Goal: Task Accomplishment & Management: Manage account settings

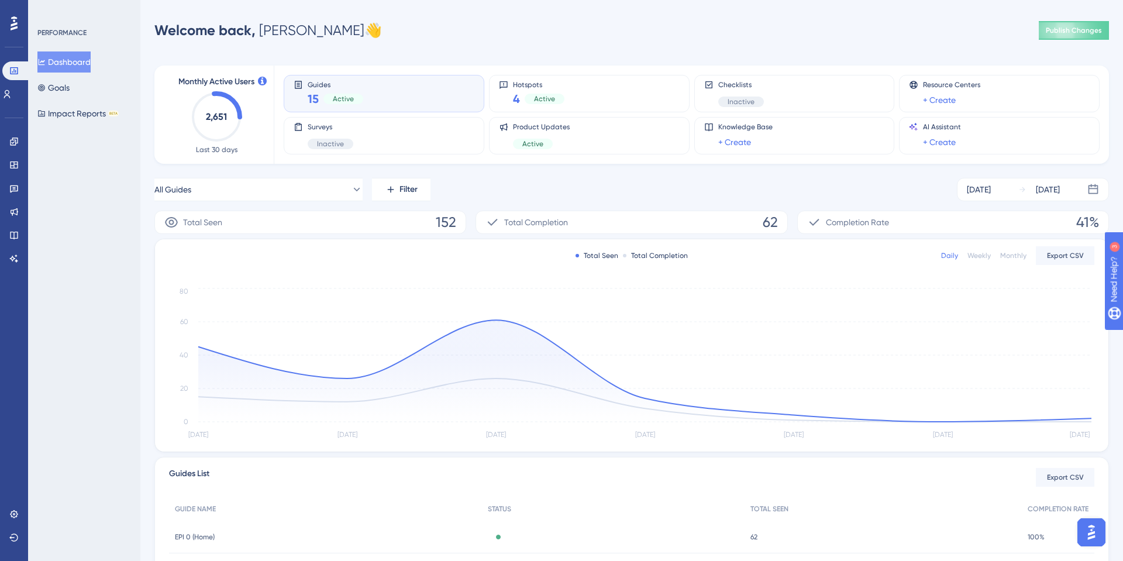
click at [226, 119] on text "2,651" at bounding box center [216, 116] width 21 height 11
click at [212, 116] on text "2,651" at bounding box center [216, 116] width 21 height 11
click at [7, 88] on link at bounding box center [6, 94] width 9 height 19
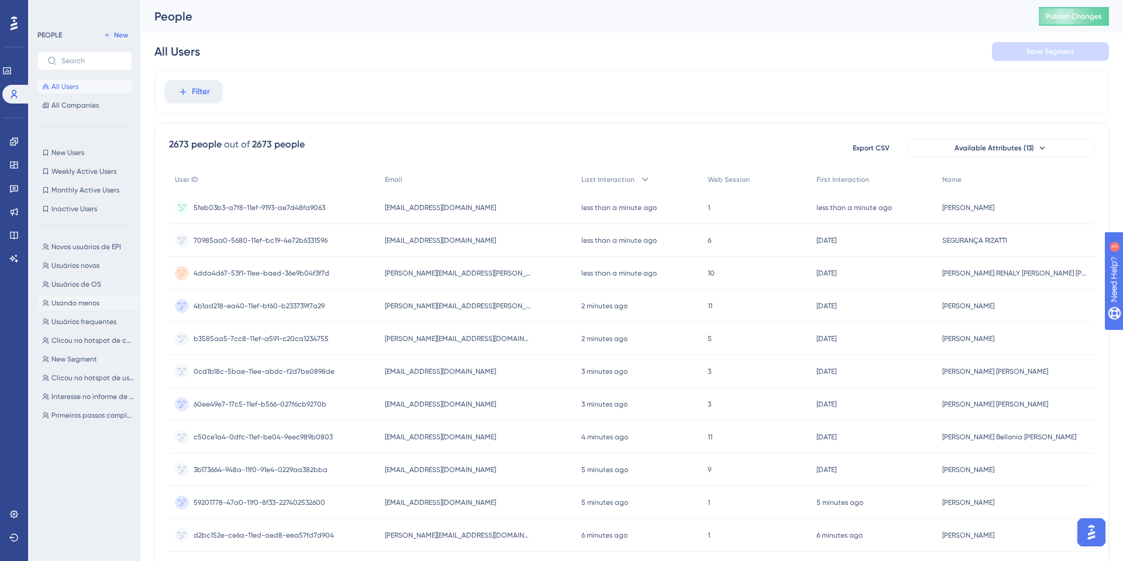
click at [88, 307] on span "Usando menos" at bounding box center [75, 302] width 48 height 9
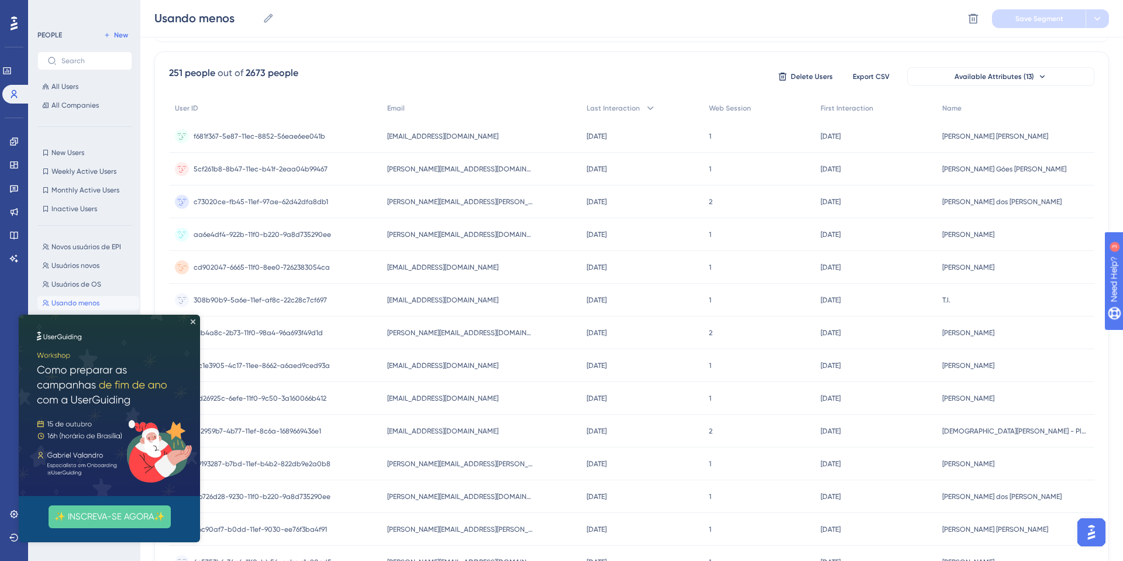
scroll to position [71, 0]
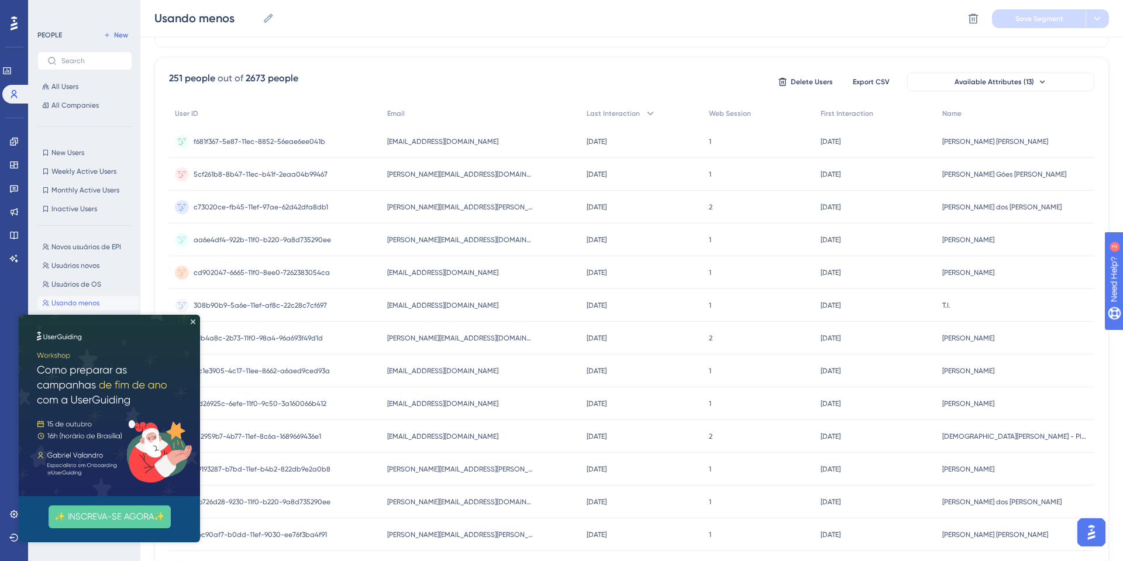
click at [197, 323] on img at bounding box center [109, 405] width 181 height 181
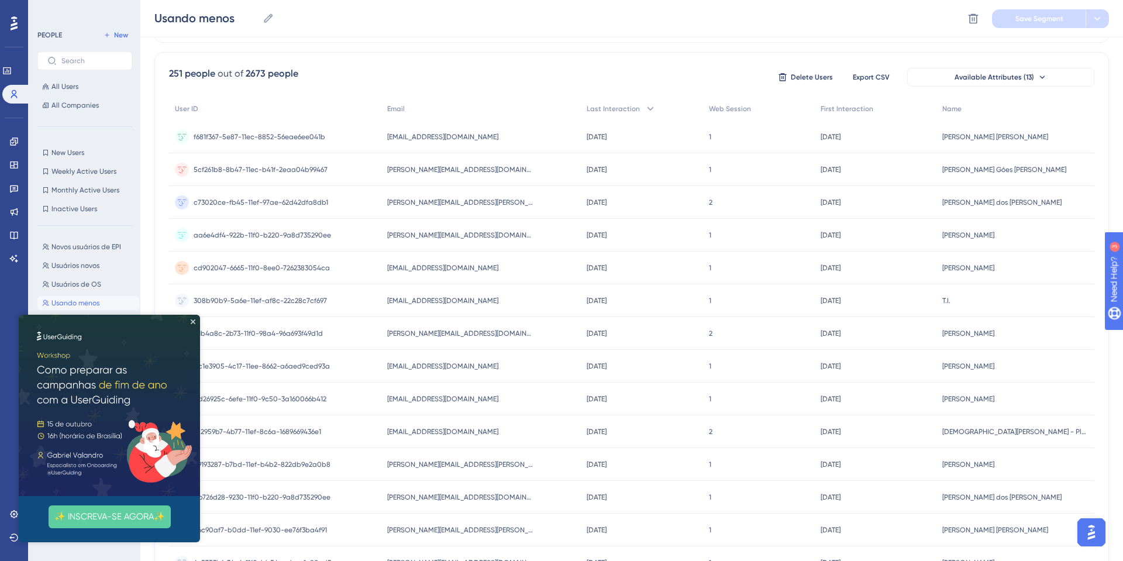
scroll to position [77, 0]
click at [192, 319] on icon "Close Preview" at bounding box center [193, 321] width 5 height 5
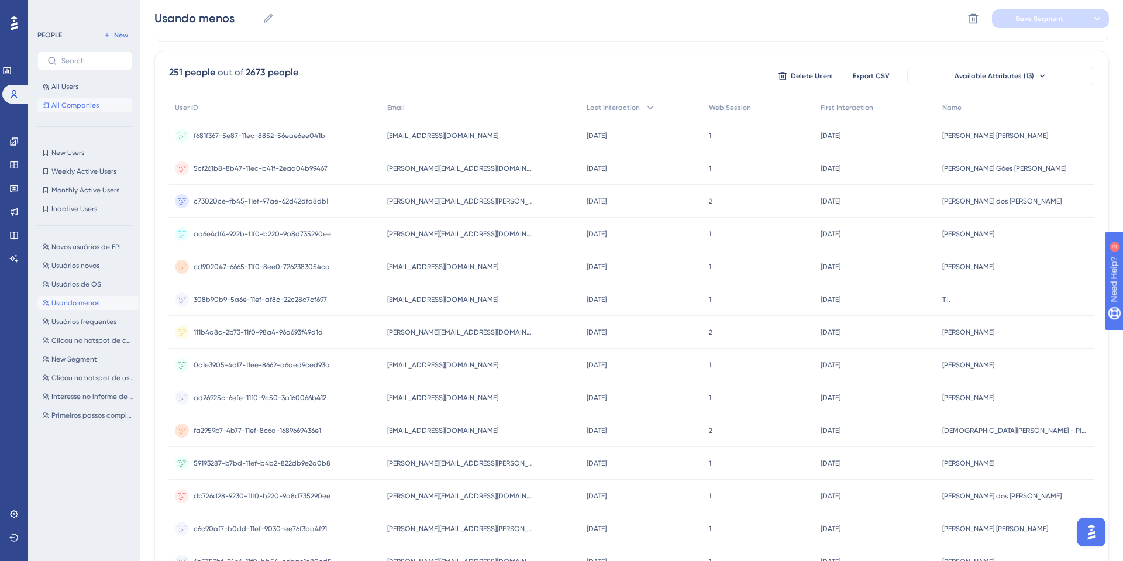
click at [71, 98] on button "All Companies" at bounding box center [84, 105] width 95 height 14
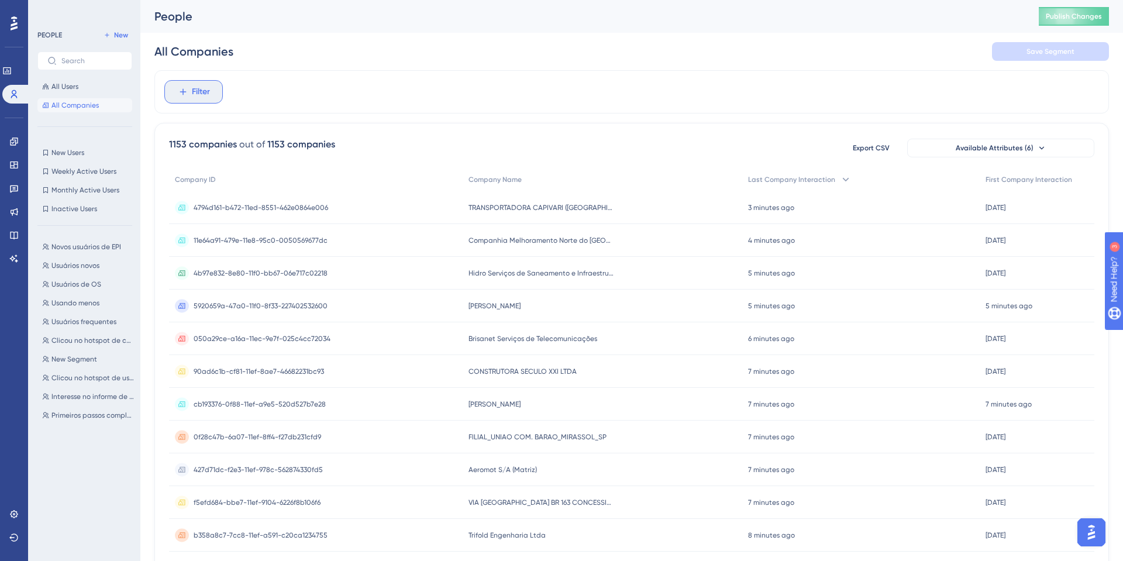
click at [191, 83] on button "Filter" at bounding box center [193, 91] width 58 height 23
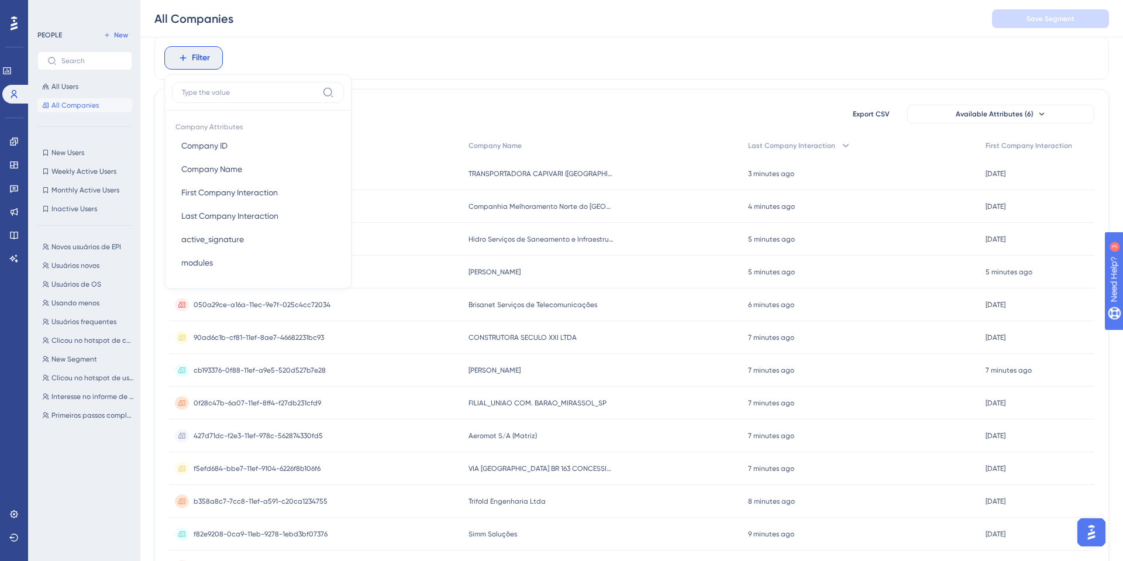
scroll to position [43, 0]
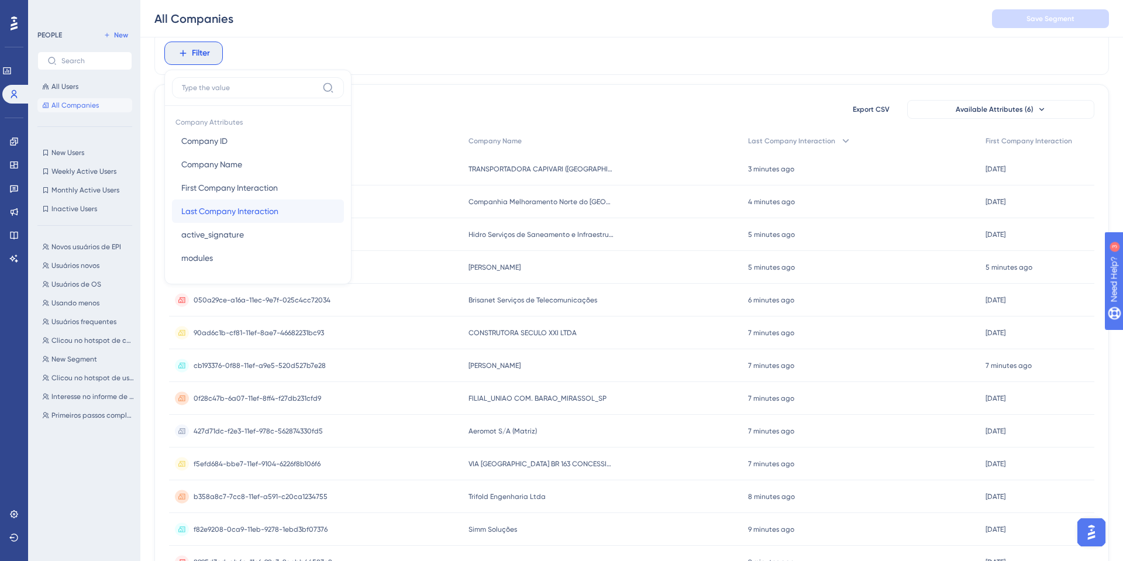
click at [247, 215] on span "Last Company Interaction" at bounding box center [229, 211] width 97 height 14
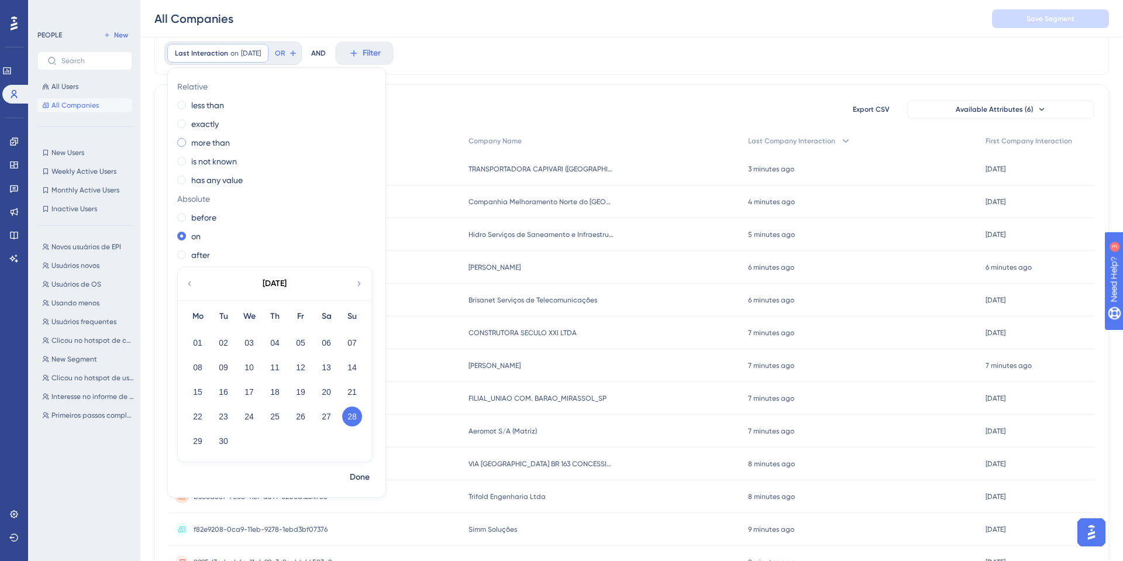
click at [211, 149] on label "more than" at bounding box center [210, 143] width 39 height 14
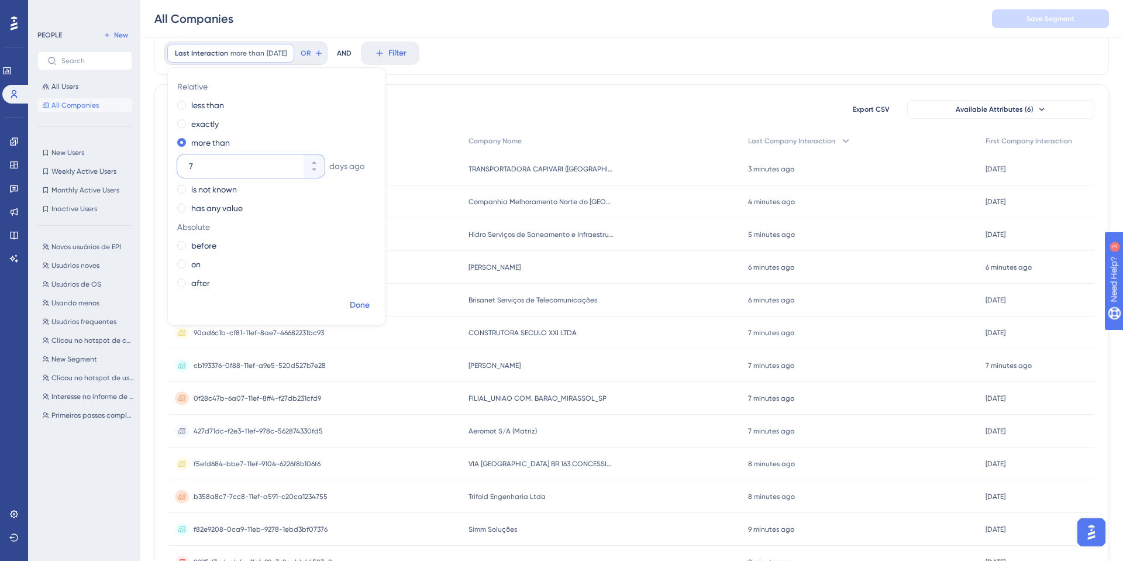
type input "7"
click at [350, 297] on button "Done" at bounding box center [359, 305] width 33 height 21
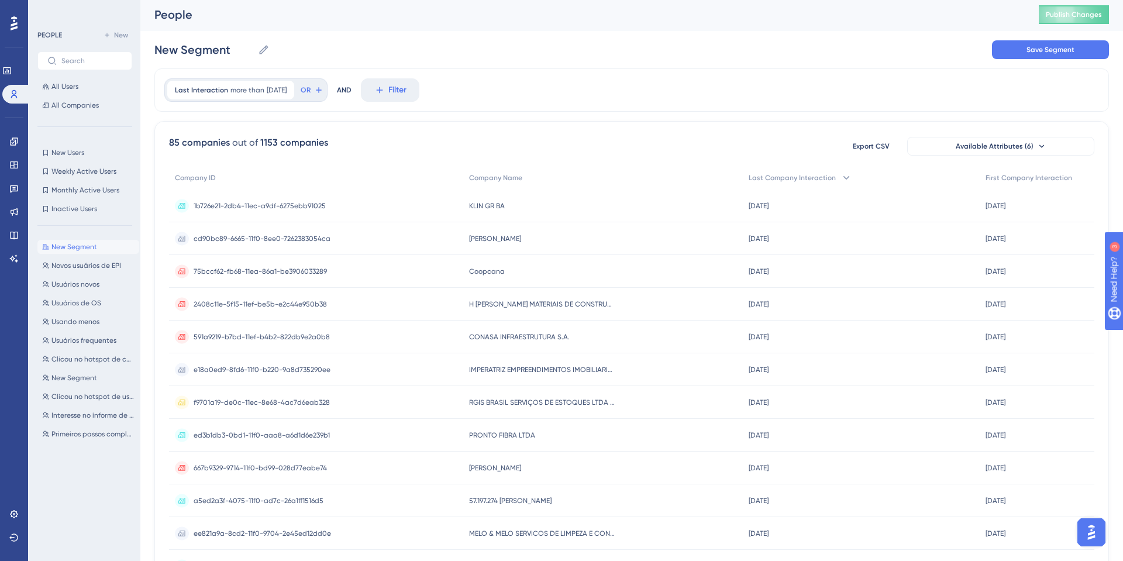
scroll to position [0, 0]
click at [263, 50] on icon at bounding box center [263, 51] width 9 height 9
click at [253, 50] on input "New Segment" at bounding box center [203, 51] width 99 height 16
click at [254, 49] on label "New Segment New Segment" at bounding box center [211, 51] width 115 height 21
click at [253, 49] on input "New Segment" at bounding box center [203, 51] width 99 height 16
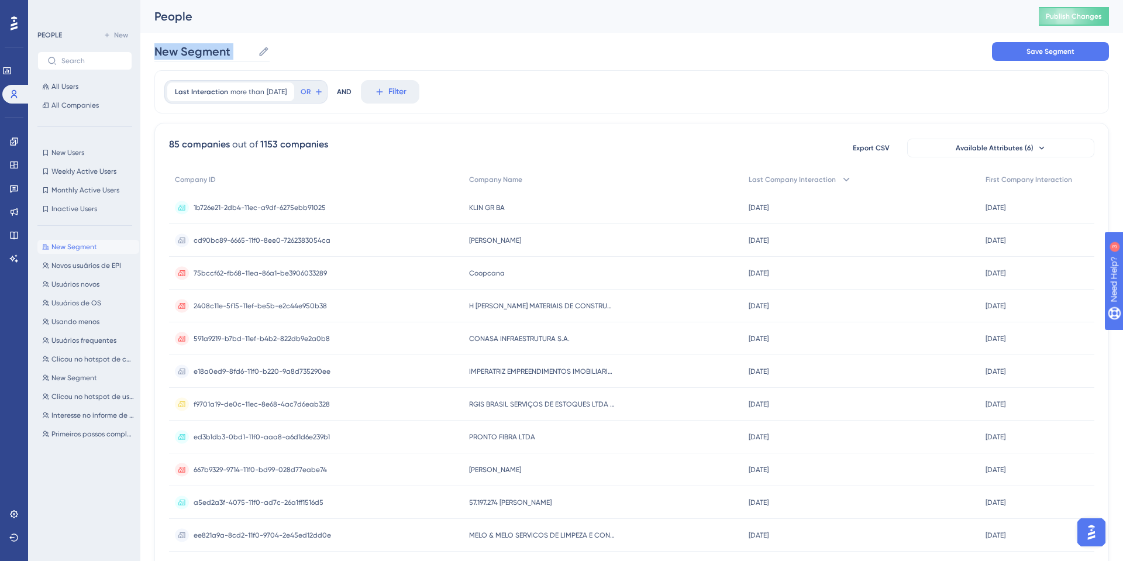
click at [254, 49] on label "New Segment New Segment" at bounding box center [211, 51] width 115 height 21
click at [253, 49] on input "New Segment" at bounding box center [203, 51] width 99 height 16
click at [254, 49] on label "New Segment New Segment" at bounding box center [211, 51] width 115 height 21
click at [253, 49] on input "New Segment" at bounding box center [203, 51] width 99 height 16
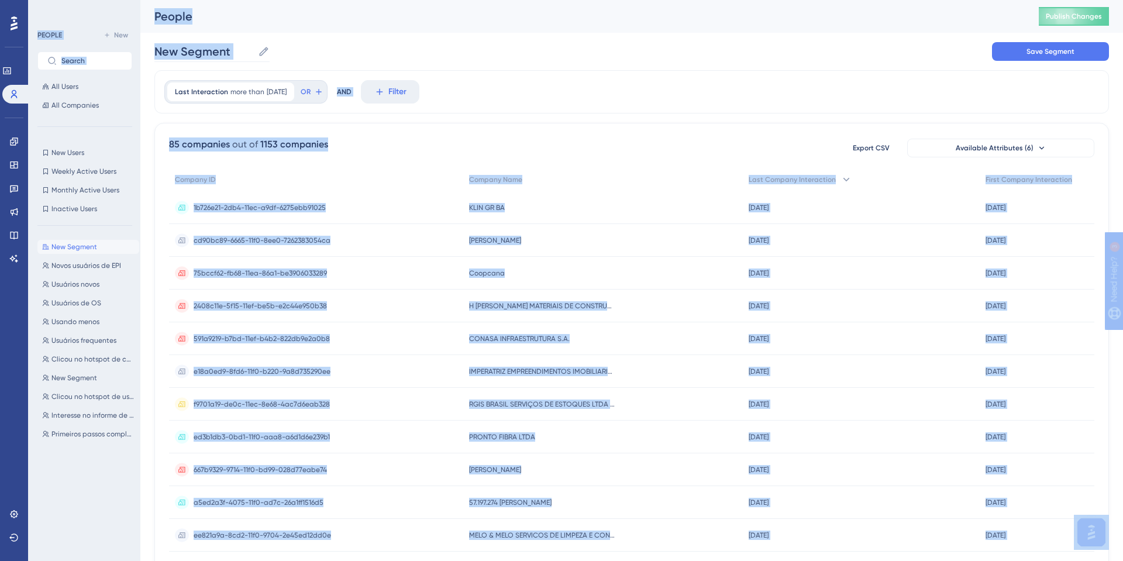
click at [254, 49] on label "New Segment New Segment" at bounding box center [211, 51] width 115 height 21
click at [253, 49] on input "New Segment" at bounding box center [203, 51] width 99 height 16
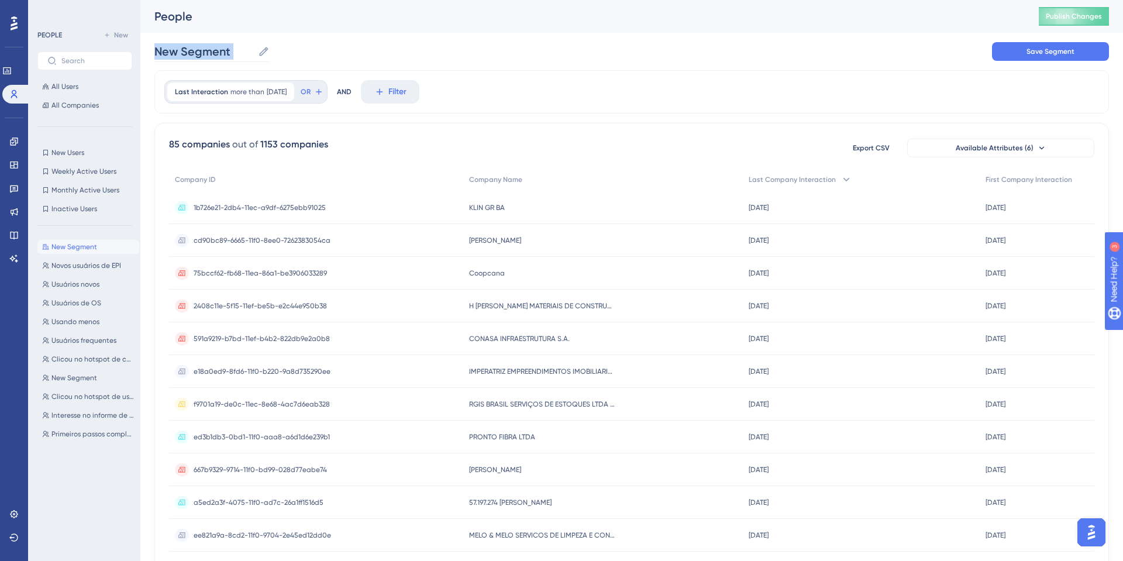
click at [254, 49] on label "New Segment New Segment" at bounding box center [211, 51] width 115 height 21
click at [253, 49] on input "New Segment" at bounding box center [203, 51] width 99 height 16
click at [254, 49] on label "New Segment New Segment" at bounding box center [211, 51] width 115 height 21
click at [253, 49] on input "New Segment" at bounding box center [203, 51] width 99 height 16
click at [254, 49] on label "New Segment New Segment" at bounding box center [211, 51] width 115 height 21
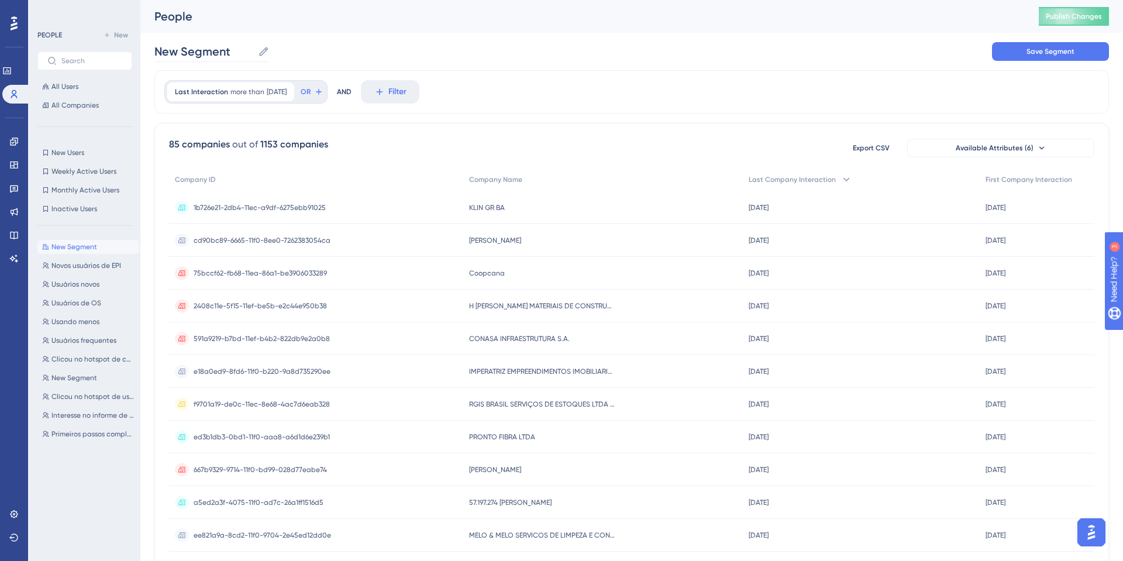
click at [253, 49] on input "New Segment" at bounding box center [203, 51] width 99 height 16
click at [254, 49] on label "New Segment New Segment" at bounding box center [211, 51] width 115 height 21
click at [253, 49] on input "New Segment" at bounding box center [203, 51] width 99 height 16
drag, startPoint x: 254, startPoint y: 49, endPoint x: 249, endPoint y: 56, distance: 8.4
click at [250, 51] on label "New Segment New Segment" at bounding box center [211, 51] width 115 height 21
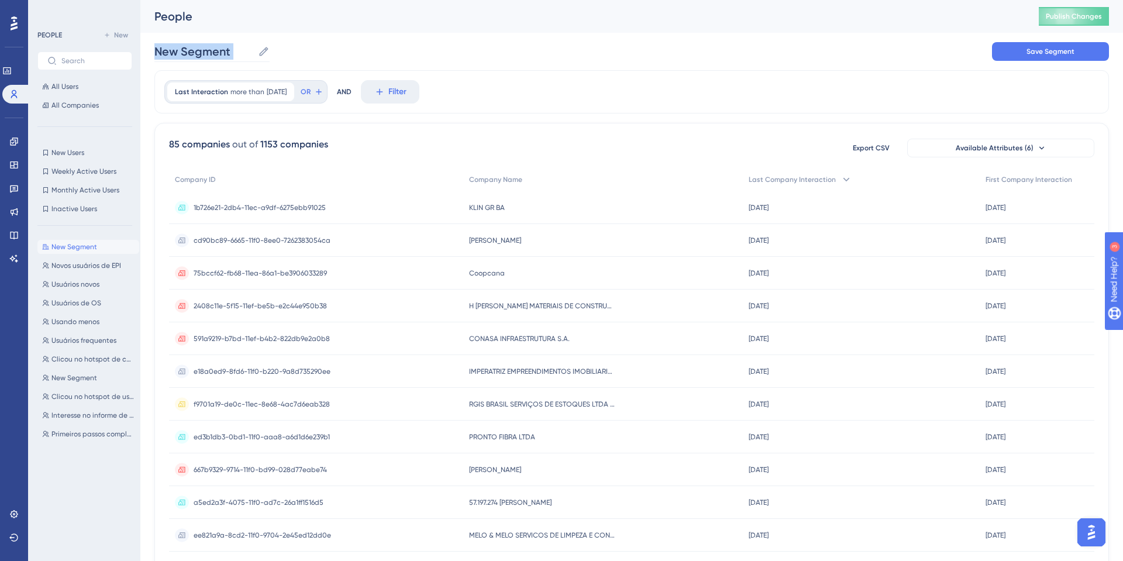
click at [250, 51] on input "New Segment" at bounding box center [203, 51] width 99 height 16
click at [263, 54] on icon at bounding box center [264, 52] width 12 height 12
click at [253, 54] on input "New Segment" at bounding box center [203, 51] width 99 height 16
type input "N"
type input "Emp"
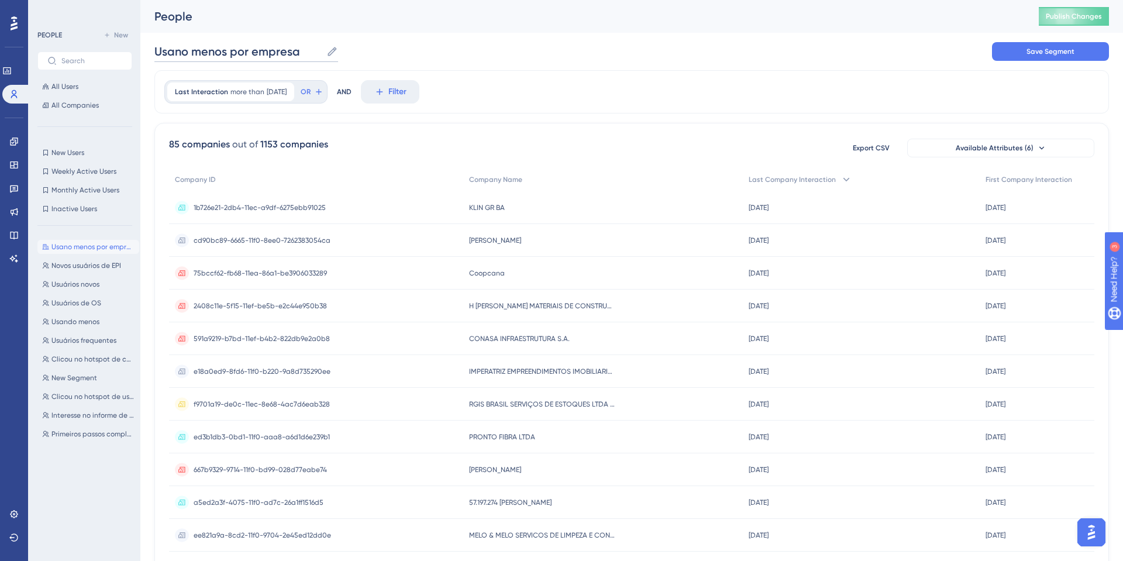
type input "Usano menos por empresa"
click at [1096, 54] on button "Save Segment" at bounding box center [1050, 51] width 117 height 19
click at [178, 137] on div "85 companies" at bounding box center [199, 144] width 61 height 14
click at [962, 151] on span "Available Attributes (6)" at bounding box center [995, 147] width 78 height 9
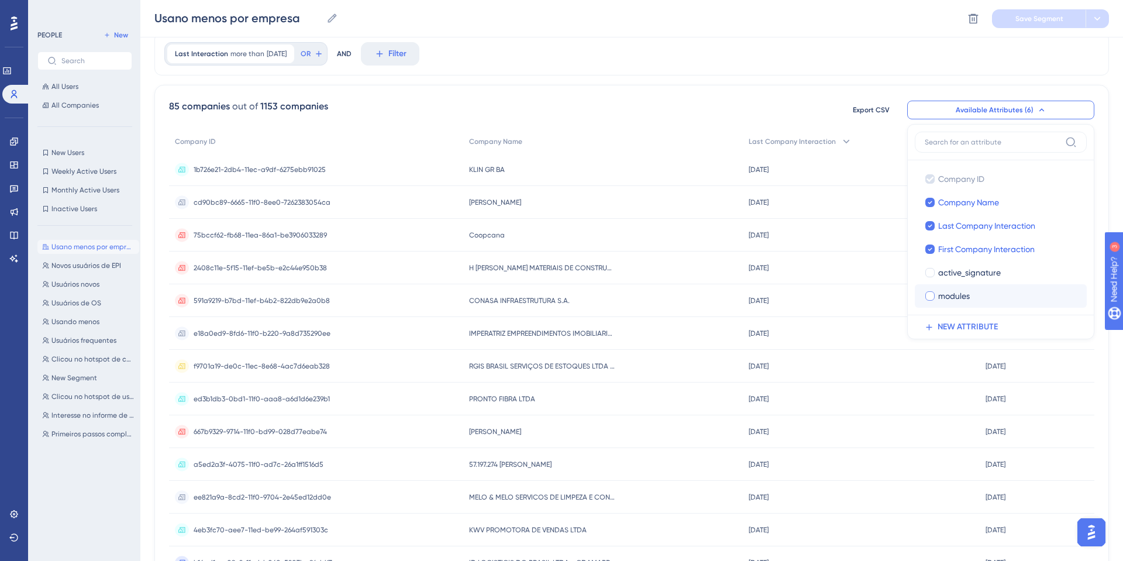
scroll to position [52, 0]
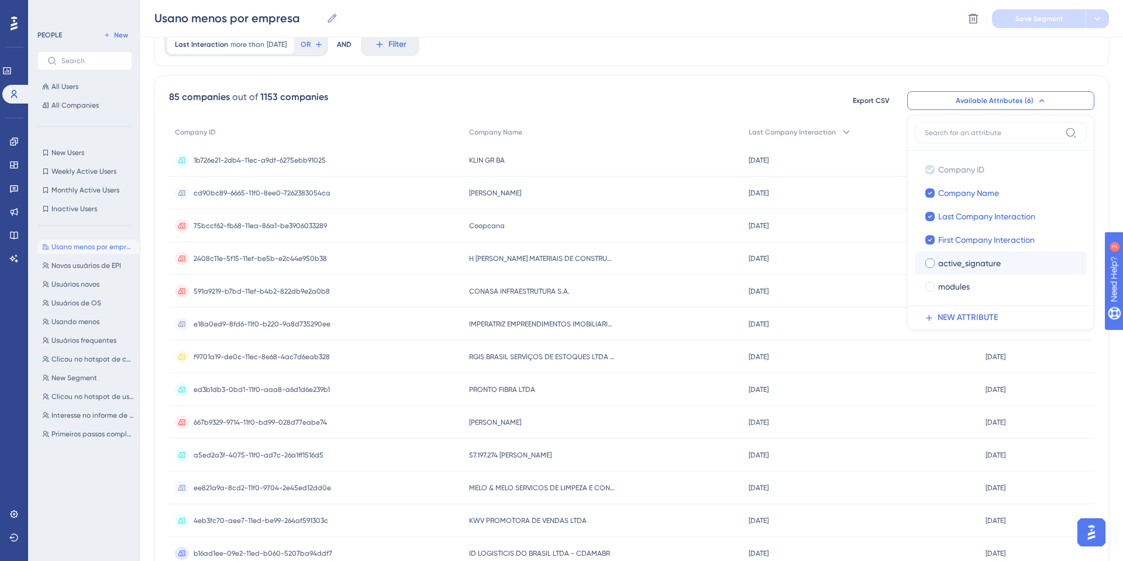
click at [972, 267] on span "active_signature" at bounding box center [969, 263] width 63 height 14
checkbox input "true"
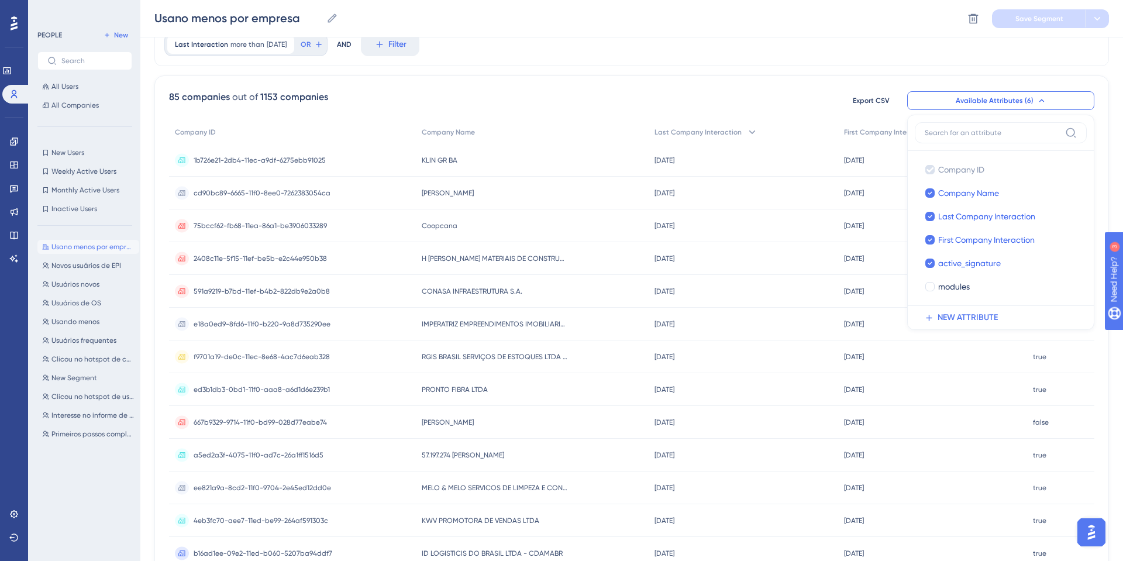
click at [732, 33] on div "Usano menos por empresa Usano menos por empresa Delete Segment Save Segment" at bounding box center [631, 18] width 983 height 37
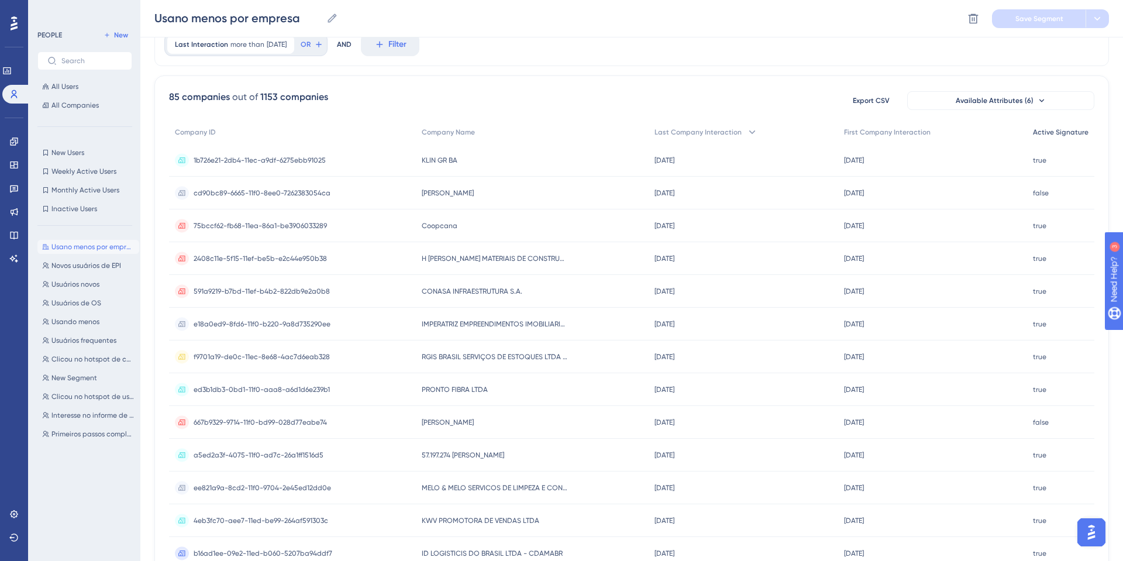
click at [1054, 134] on span "Active Signature" at bounding box center [1061, 132] width 56 height 9
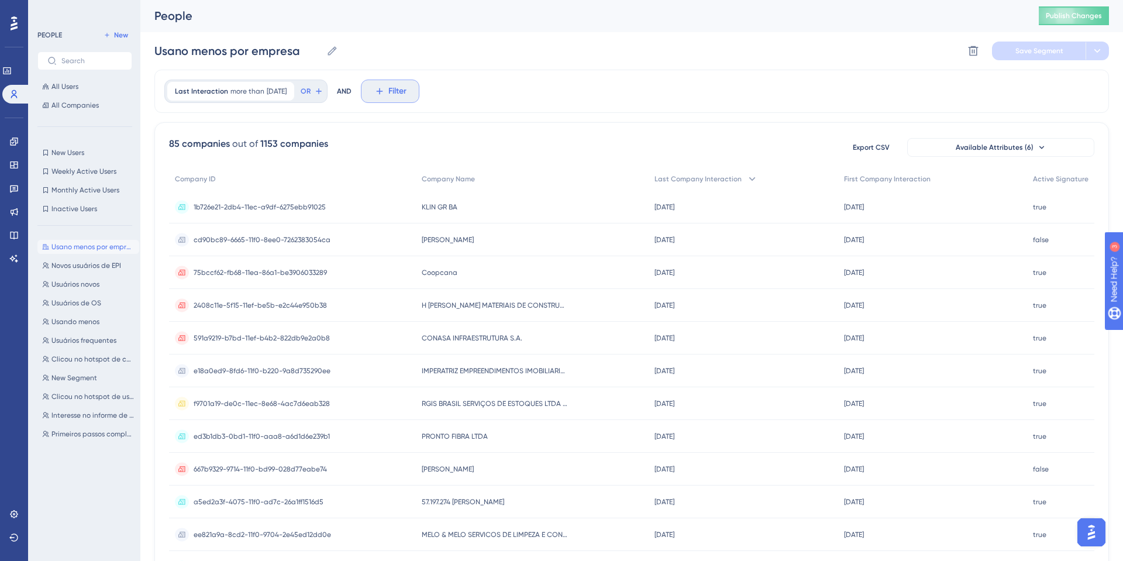
scroll to position [0, 0]
click at [380, 83] on button "Filter" at bounding box center [390, 91] width 58 height 23
type input "act"
click at [427, 225] on span "active_signature" at bounding box center [409, 226] width 63 height 14
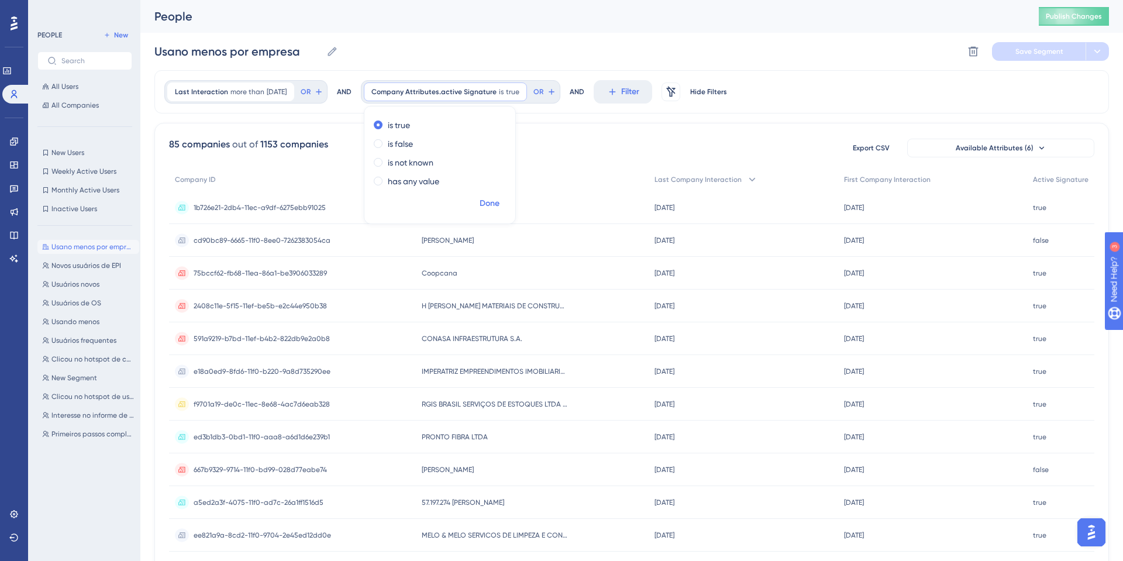
click at [500, 206] on span "Done" at bounding box center [490, 204] width 20 height 14
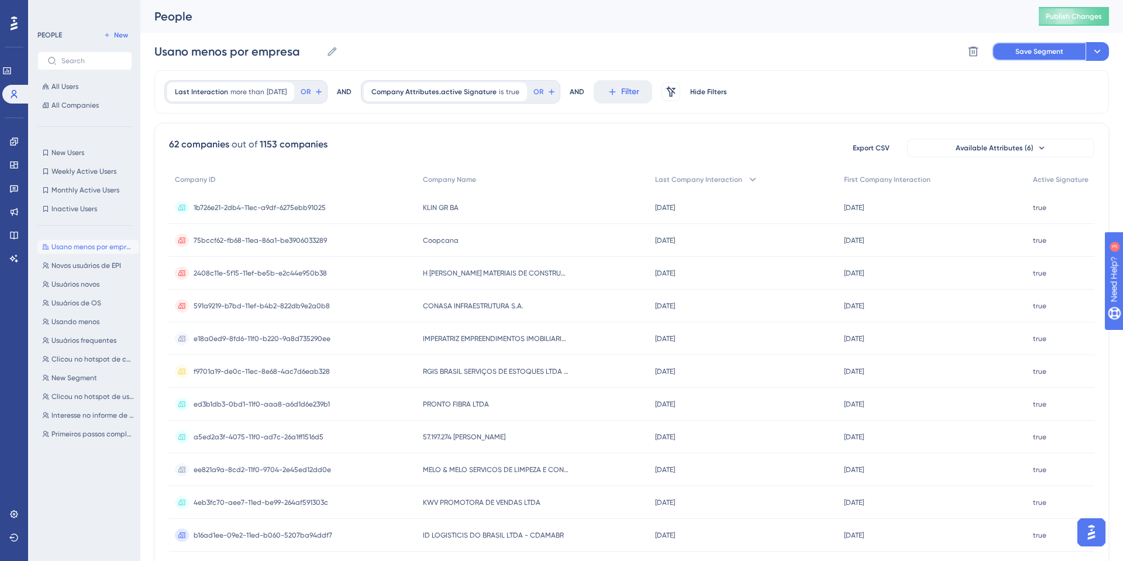
click at [999, 56] on button "Save Segment" at bounding box center [1039, 51] width 94 height 19
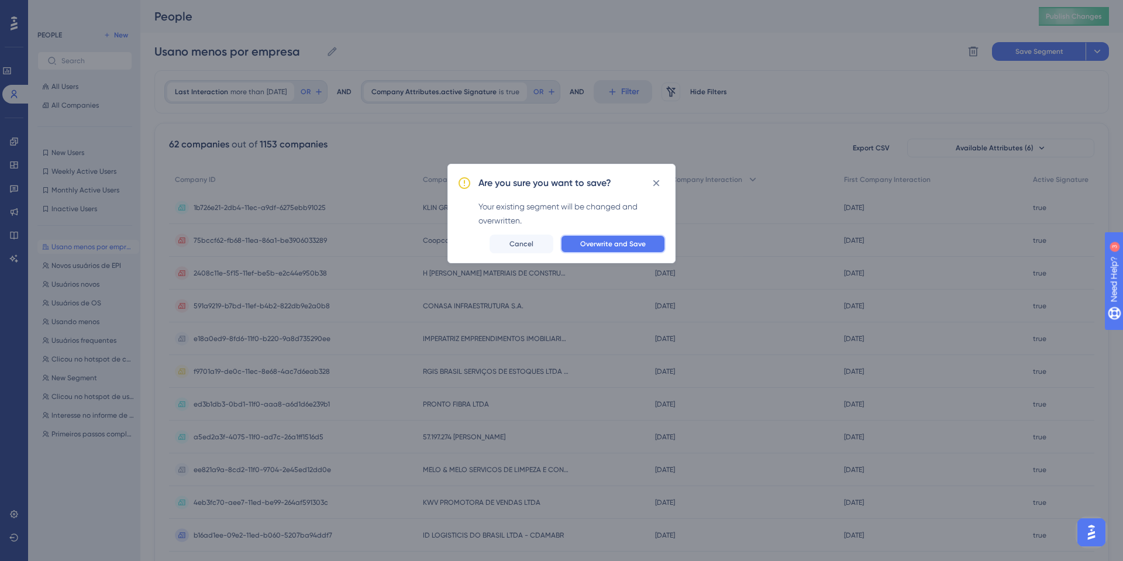
click at [604, 236] on button "Overwrite and Save" at bounding box center [612, 244] width 105 height 19
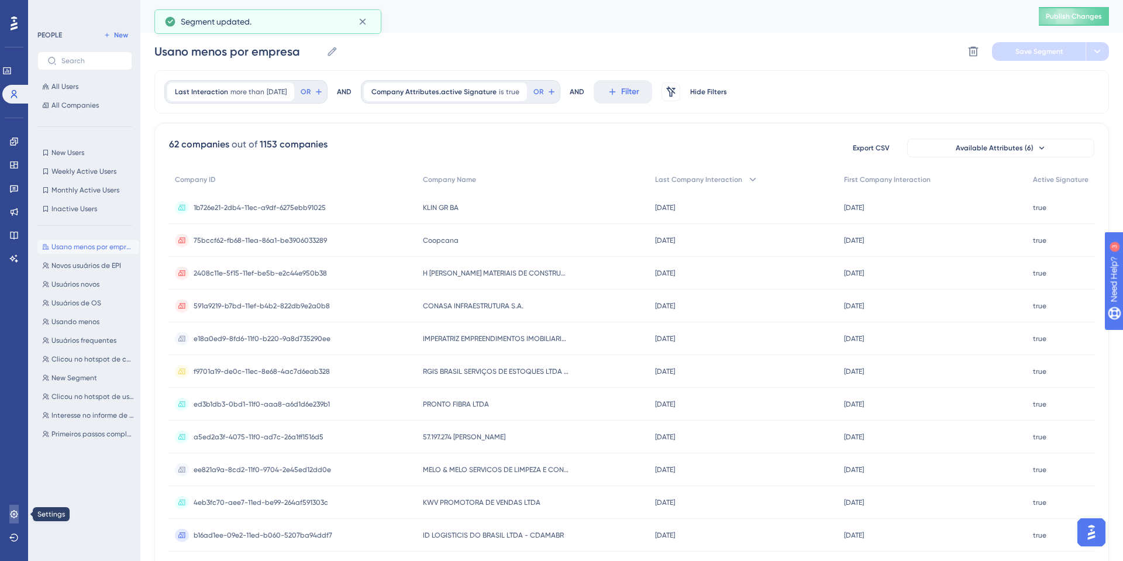
click at [19, 514] on link at bounding box center [13, 514] width 9 height 19
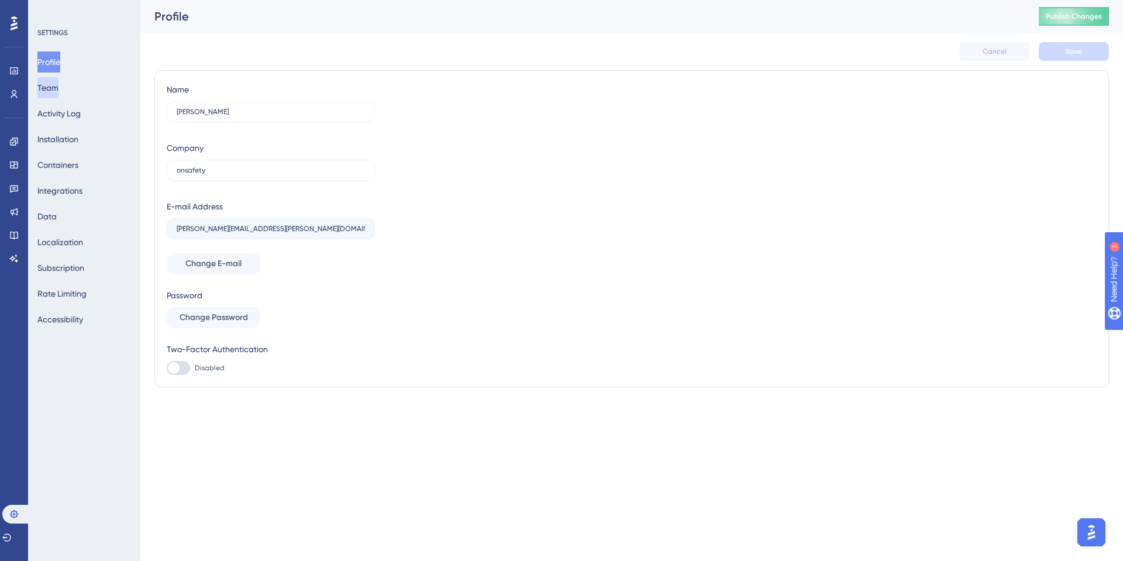
click at [58, 88] on button "Team" at bounding box center [47, 87] width 21 height 21
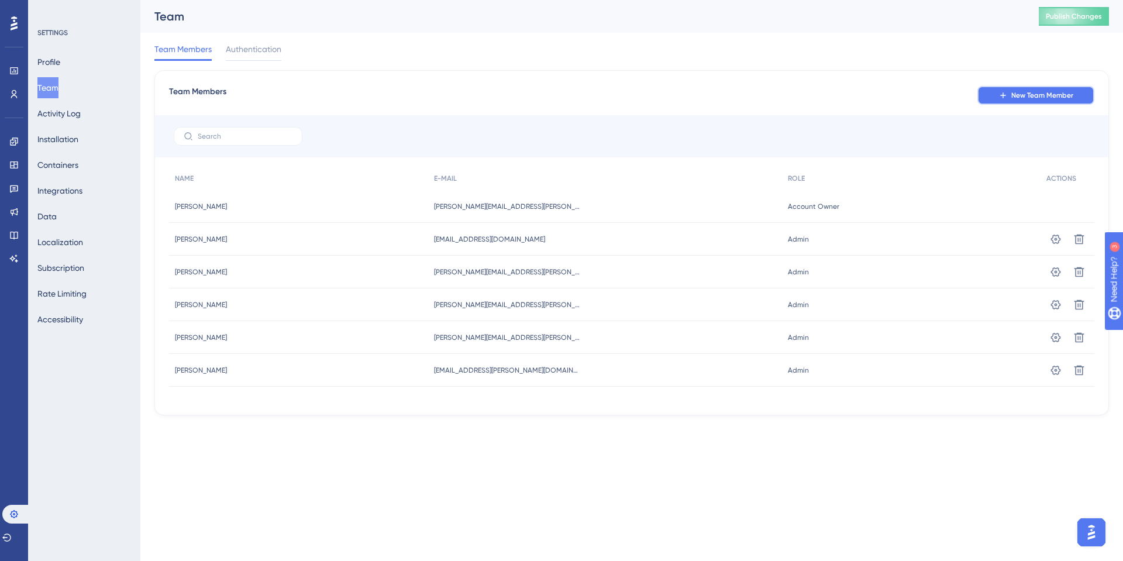
click at [1022, 87] on button "New Team Member" at bounding box center [1035, 95] width 117 height 19
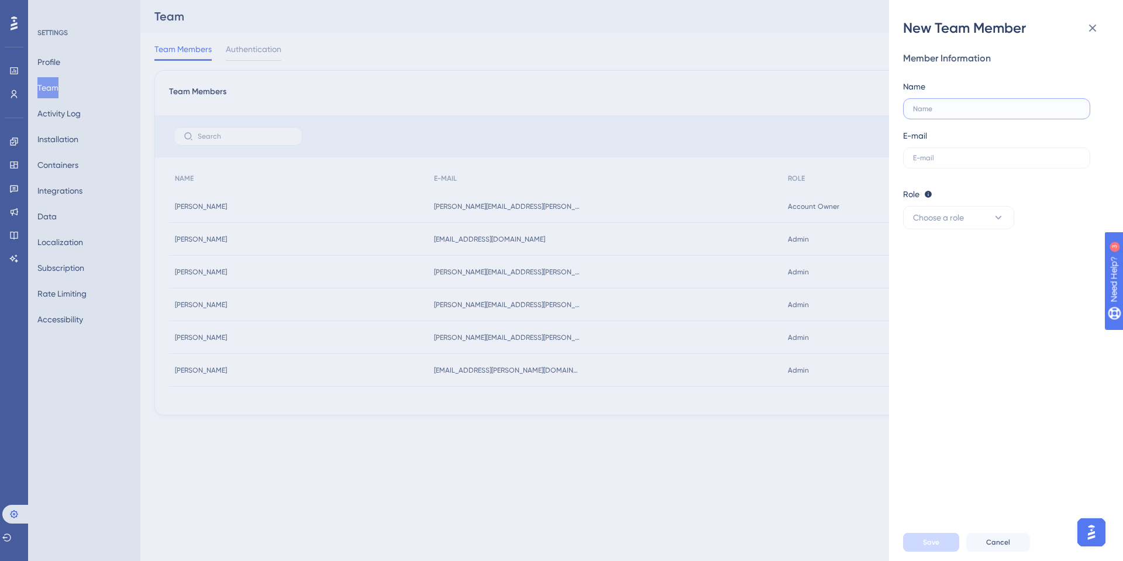
click at [968, 105] on input "text" at bounding box center [996, 109] width 167 height 8
type input "[PERSON_NAME]"
type input "[PERSON_NAME][EMAIL_ADDRESS][PERSON_NAME][DOMAIN_NAME]"
click at [975, 221] on button "Choose a role" at bounding box center [958, 217] width 111 height 23
click at [955, 277] on div "Publisher Publisher" at bounding box center [958, 276] width 77 height 23
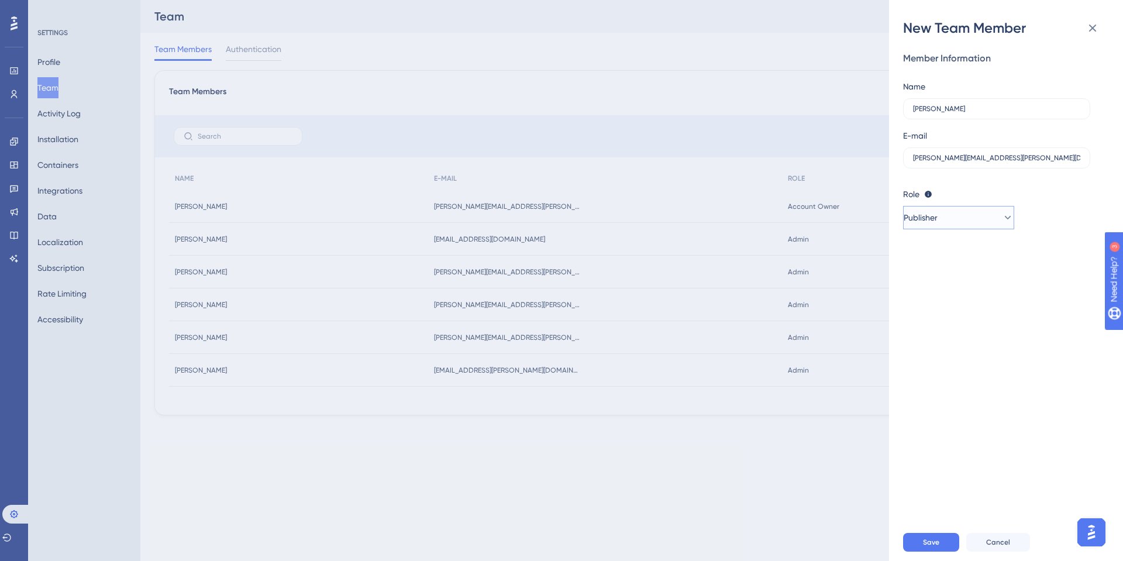
click at [973, 217] on button "Publisher" at bounding box center [958, 217] width 111 height 23
click at [925, 327] on div "Member Information Name [PERSON_NAME] E-mail [PERSON_NAME][EMAIL_ADDRESS][PERSO…" at bounding box center [1010, 280] width 215 height 486
click at [941, 226] on button "Publisher" at bounding box center [958, 217] width 111 height 23
click at [920, 300] on div "Editor Upgrade" at bounding box center [958, 300] width 77 height 14
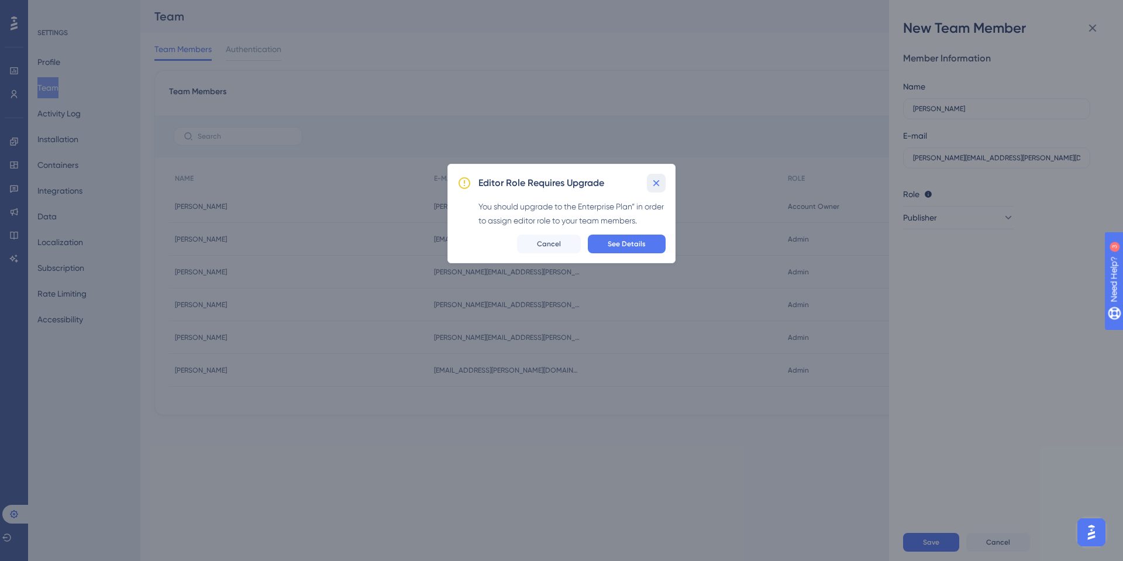
click at [660, 175] on button at bounding box center [656, 183] width 19 height 19
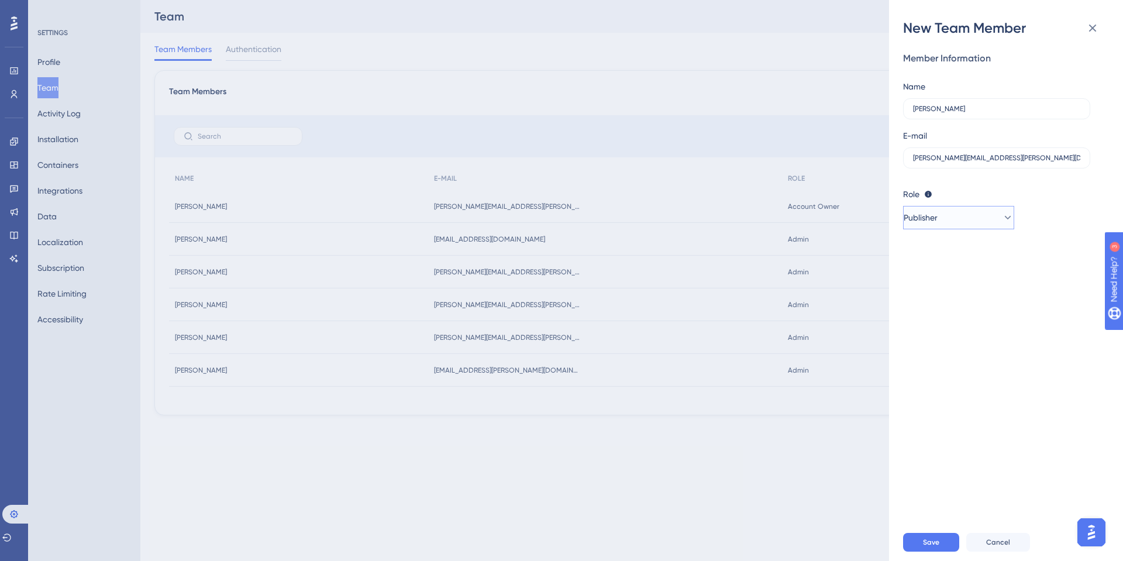
click at [910, 229] on button "Publisher" at bounding box center [958, 217] width 111 height 23
click at [953, 276] on span "Publisher" at bounding box center [937, 277] width 34 height 14
click at [1049, 244] on div "Member Information Name [PERSON_NAME] E-mail [PERSON_NAME][EMAIL_ADDRESS][PERSO…" at bounding box center [1010, 280] width 215 height 486
click at [953, 532] on div "Save Cancel" at bounding box center [1020, 541] width 234 height 37
click at [950, 535] on button "Save" at bounding box center [931, 542] width 56 height 19
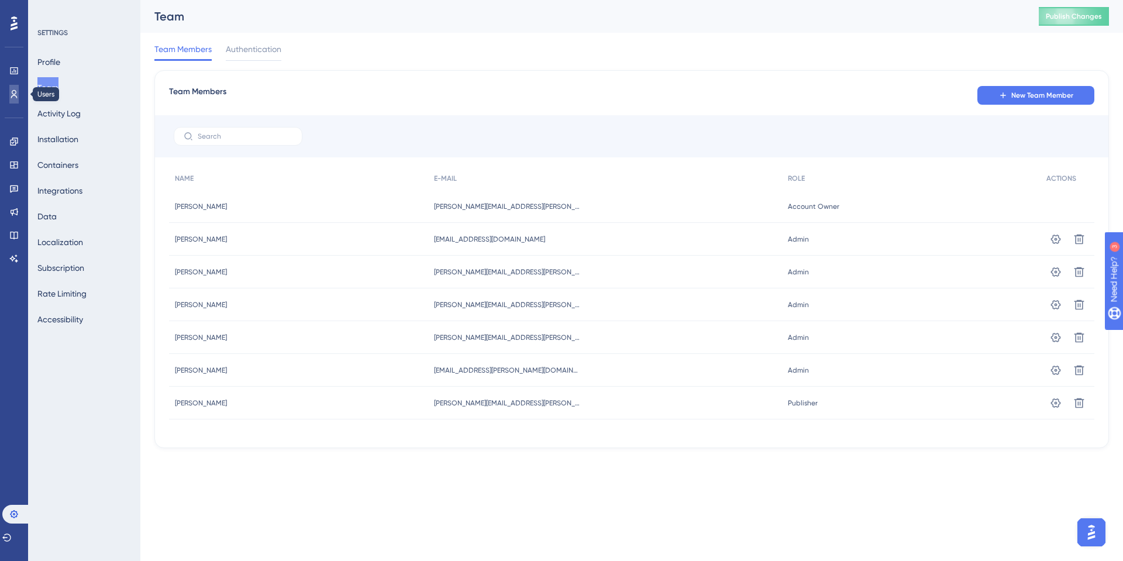
click at [12, 97] on icon at bounding box center [13, 93] width 9 height 9
